Goal: Communication & Community: Answer question/provide support

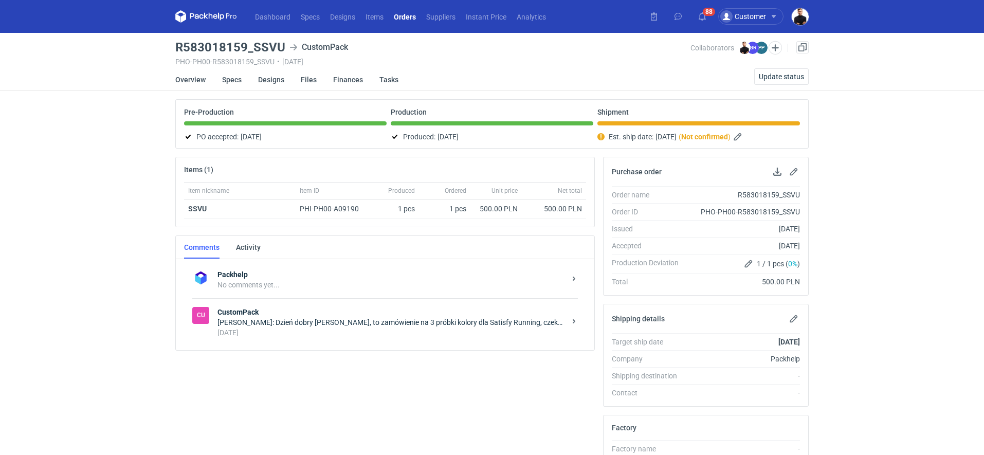
click at [339, 331] on div "[DATE]" at bounding box center [391, 332] width 348 height 10
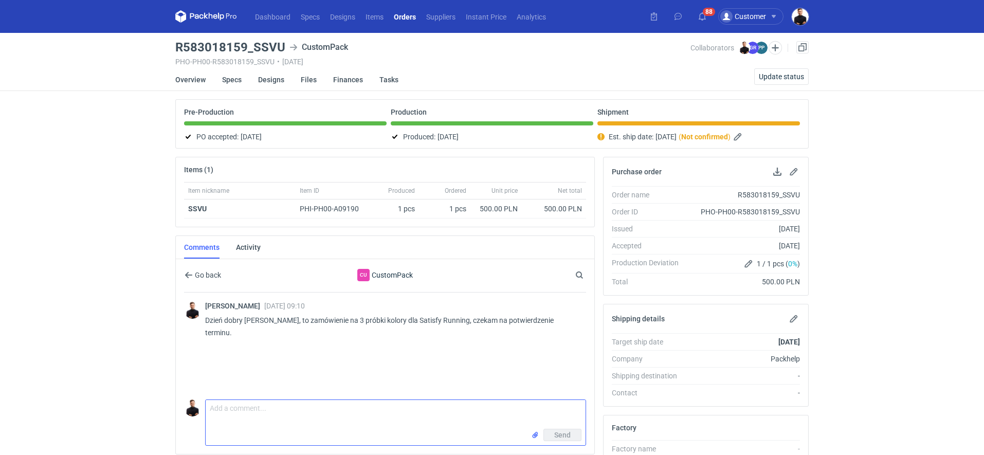
click at [408, 410] on textarea "Comment message" at bounding box center [396, 414] width 380 height 29
type textarea "Dzień dobry [PERSON_NAME], podeśle mi Pan tracking do tego? Udało się [DATE] wy…"
